Goal: Transaction & Acquisition: Book appointment/travel/reservation

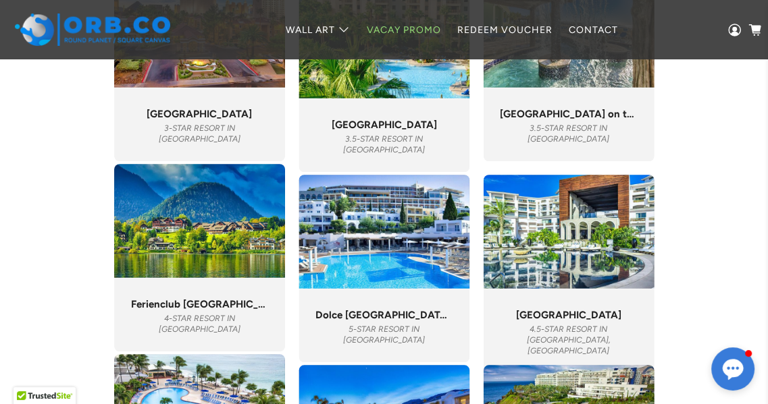
scroll to position [4578, 0]
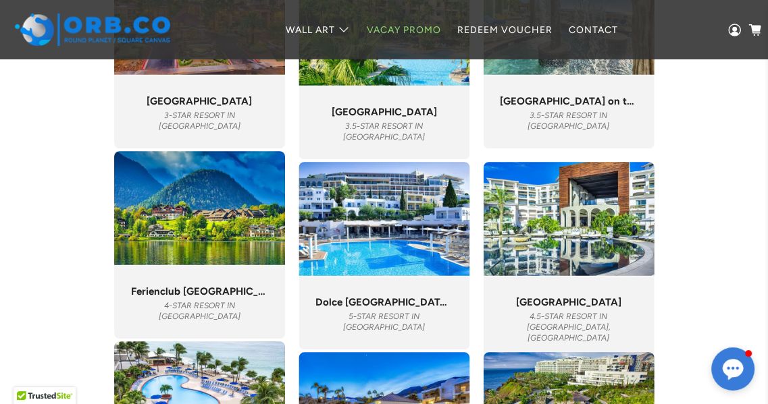
click at [515, 287] on div "" If I could give this 10 stars I would!! Incredible place! Pure luxury! Servic…" at bounding box center [568, 318] width 171 height 84
click at [548, 261] on img at bounding box center [568, 219] width 171 height 114
click at [548, 307] on span "[GEOGRAPHIC_DATA]" at bounding box center [568, 302] width 105 height 12
click at [563, 314] on div "Cabo Azul Resort and Spa 4.5-STAR RESORT in Cabo, Mexico" at bounding box center [568, 319] width 137 height 47
click at [537, 327] on div "" If I could give this 10 stars I would!! Incredible place! Pure luxury! Servic…" at bounding box center [568, 318] width 171 height 84
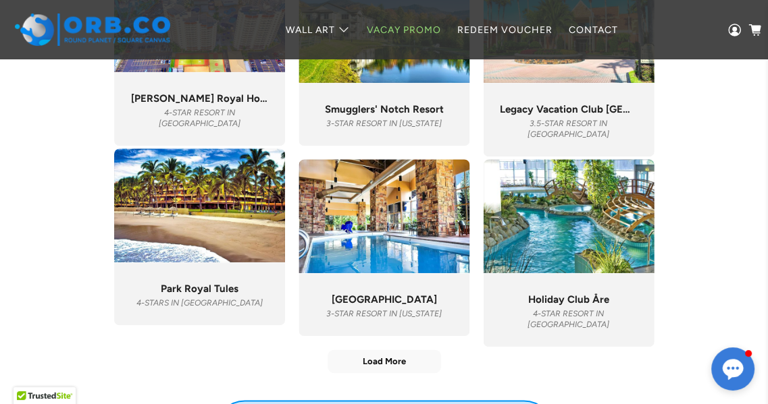
scroll to position [5165, 0]
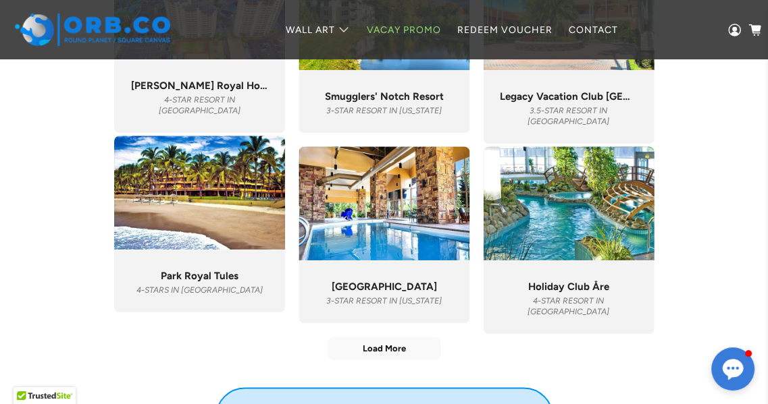
click at [215, 230] on img at bounding box center [199, 193] width 171 height 114
click at [230, 268] on div ""The staff is great. The rooms are comfortable. The grounds are incredibly beau…" at bounding box center [199, 277] width 137 height 36
click at [225, 269] on div ""The staff is great. The rooms are comfortable. The grounds are incredibly beau…" at bounding box center [199, 277] width 137 height 36
click at [200, 259] on div ""The staff is great. The rooms are comfortable. The grounds are incredibly beau…" at bounding box center [199, 281] width 171 height 63
click at [203, 265] on div ""The staff is great. The rooms are comfortable. The grounds are incredibly beau…" at bounding box center [199, 277] width 137 height 36
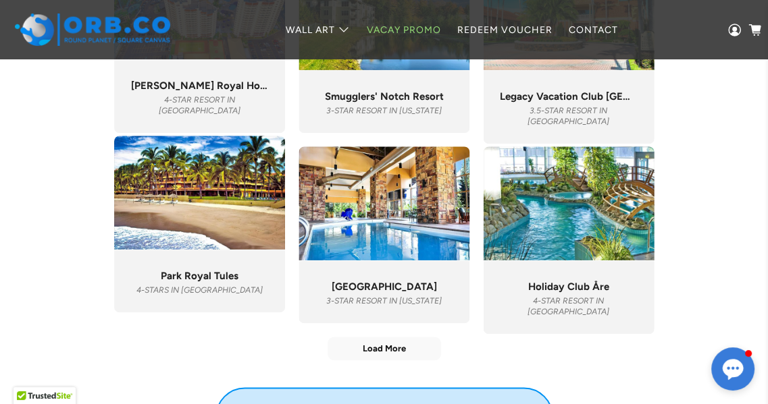
click at [411, 32] on link "Vacay Promo" at bounding box center [404, 30] width 90 height 36
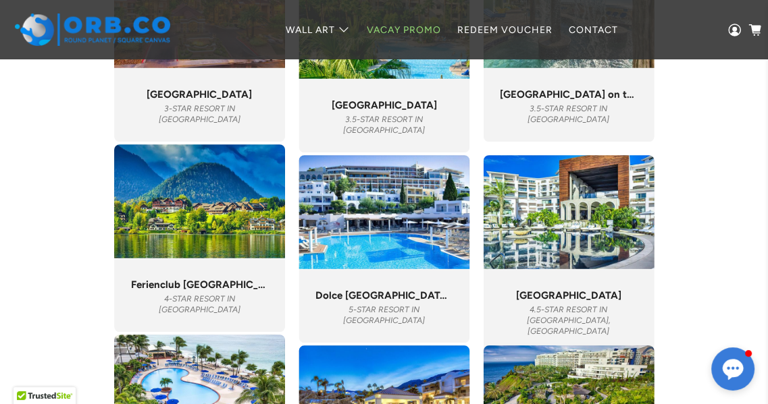
scroll to position [4663, 0]
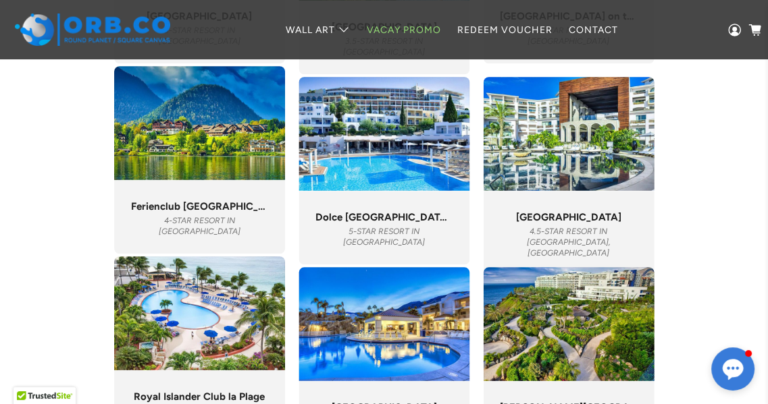
click at [578, 211] on div "" If I could give this 10 stars I would!! Incredible place! Pure luxury! Servic…" at bounding box center [568, 230] width 137 height 58
click at [572, 157] on img at bounding box center [568, 134] width 171 height 114
click at [509, 36] on link "Redeem Voucher" at bounding box center [504, 30] width 111 height 36
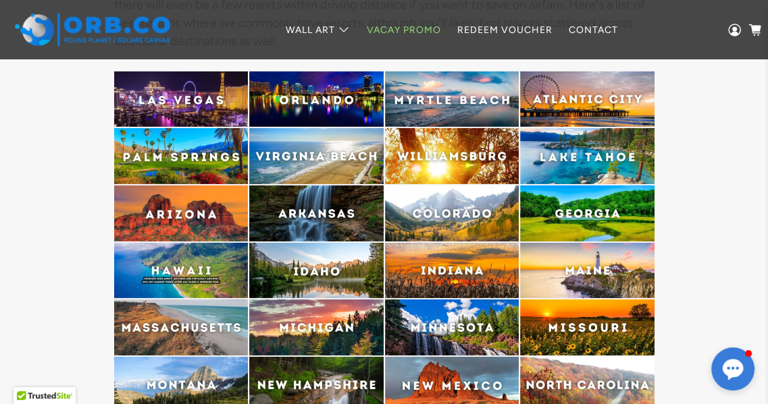
scroll to position [3326, 0]
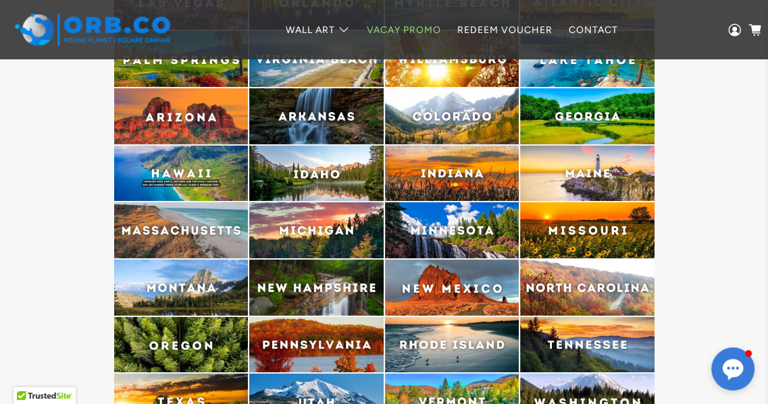
click at [207, 237] on img at bounding box center [181, 231] width 134 height 56
click at [149, 232] on img at bounding box center [181, 231] width 134 height 56
click at [413, 28] on link "Vacay Promo" at bounding box center [404, 30] width 90 height 36
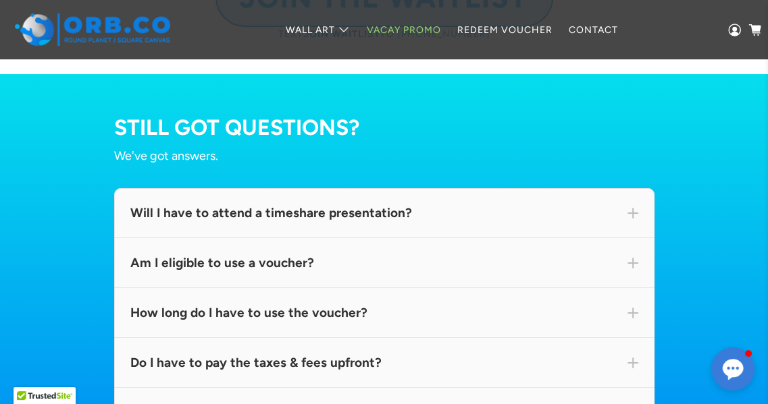
scroll to position [7511, 0]
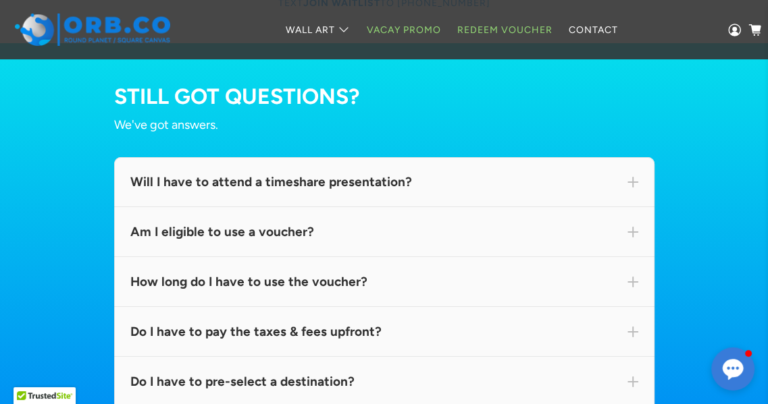
click at [469, 33] on link "Redeem Voucher" at bounding box center [504, 30] width 111 height 36
